Goal: Transaction & Acquisition: Purchase product/service

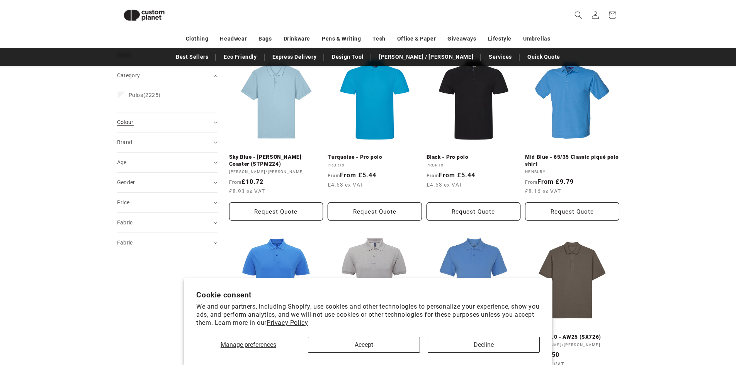
click at [154, 122] on div "Colour (0)" at bounding box center [164, 122] width 94 height 8
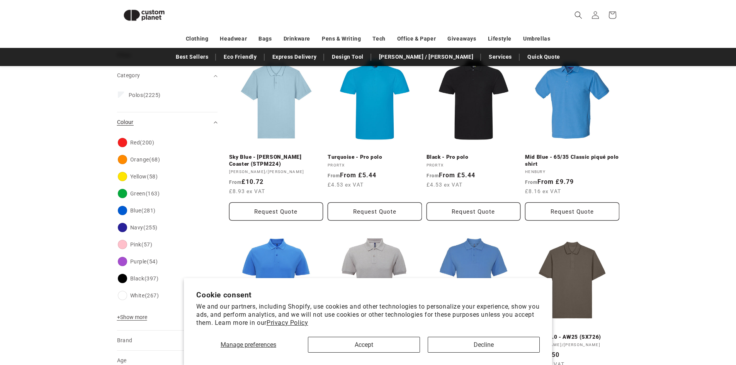
scroll to position [106, 0]
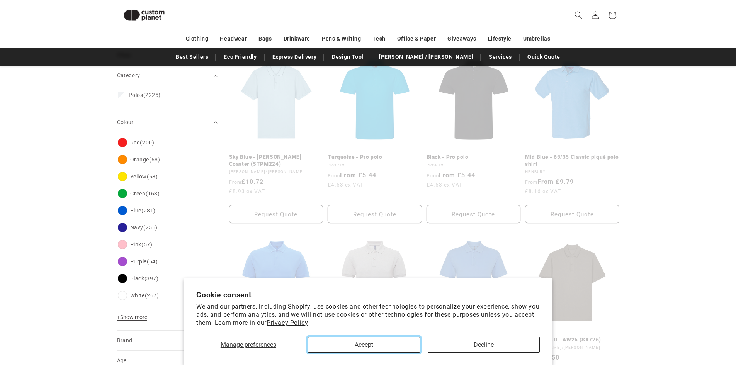
click at [401, 343] on button "Accept" at bounding box center [364, 345] width 112 height 16
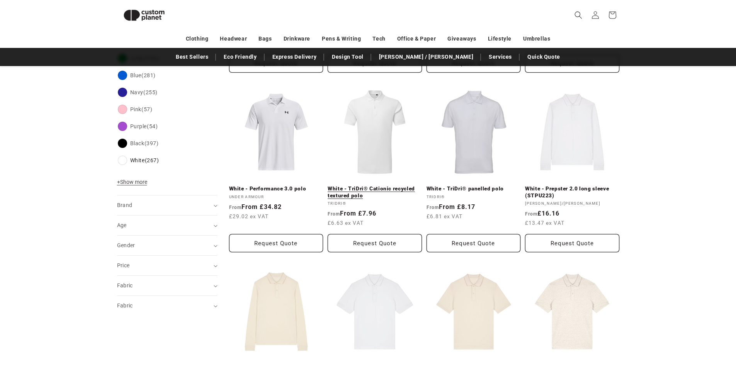
scroll to position [260, 0]
click at [382, 186] on link "White - TriDri® Cationic recycled textured polo" at bounding box center [375, 193] width 94 height 14
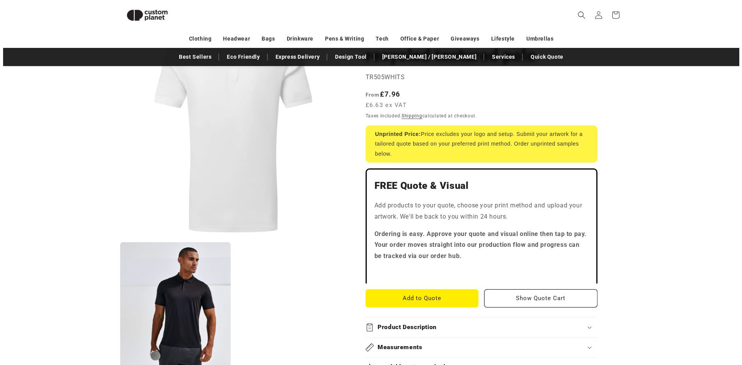
scroll to position [106, 0]
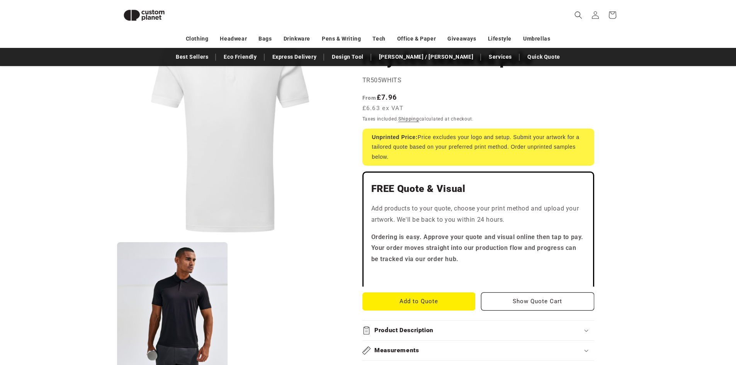
click at [117, 238] on button "Open media 1 in modal" at bounding box center [117, 238] width 0 height 0
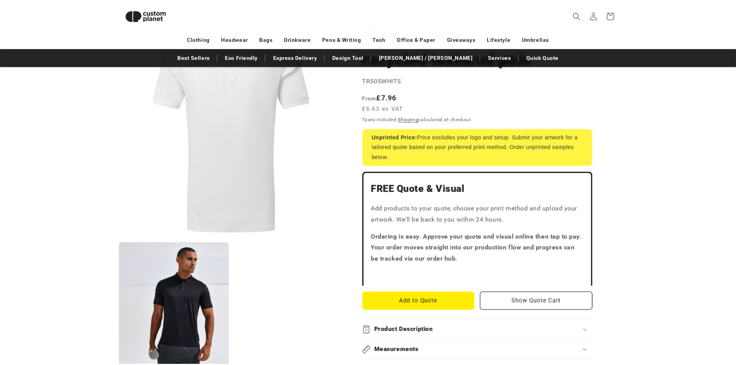
scroll to position [8, 0]
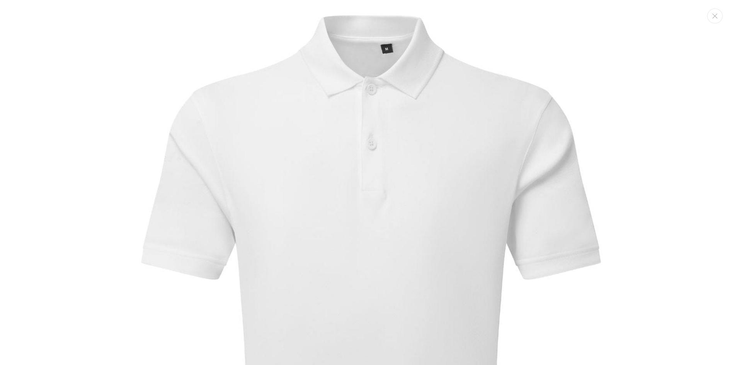
click at [269, 129] on img "Media gallery" at bounding box center [371, 328] width 657 height 657
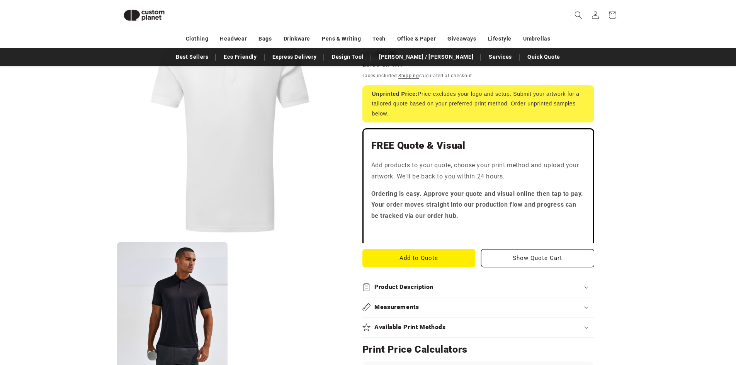
scroll to position [144, 0]
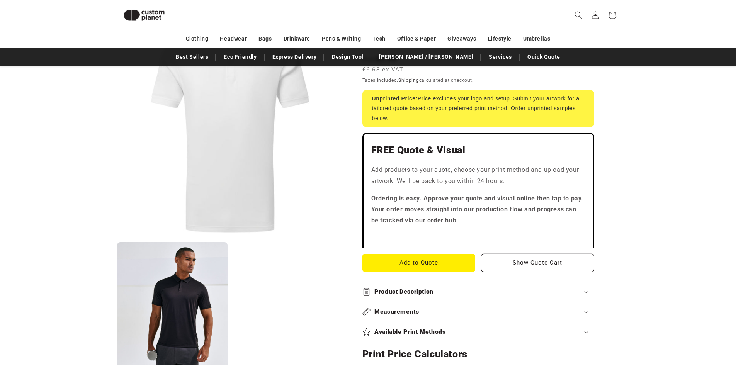
drag, startPoint x: 433, startPoint y: 327, endPoint x: 432, endPoint y: 317, distance: 10.1
click at [432, 327] on summary "Available Print Methods" at bounding box center [479, 332] width 232 height 20
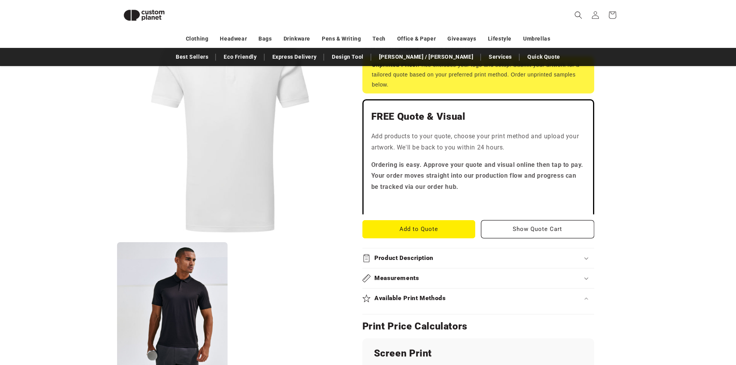
scroll to position [260, 0]
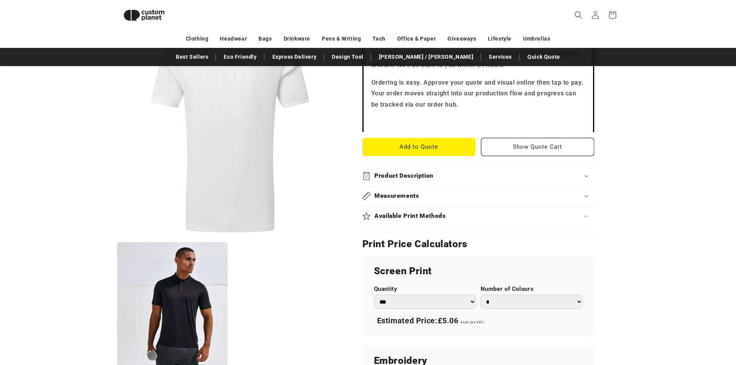
click at [446, 305] on select "*** *** *** **** **** **** ***** *****" at bounding box center [425, 302] width 102 height 14
click at [446, 303] on select "*** *** *** **** **** **** ***** *****" at bounding box center [425, 302] width 102 height 14
